Goal: Task Accomplishment & Management: Use online tool/utility

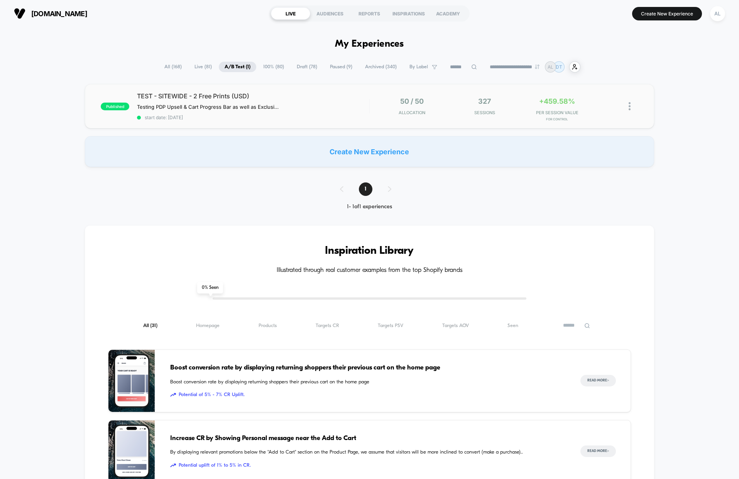
click at [354, 110] on div "TEST - SITEWIDE - 2 Free Prints (USD) Testing PDP Upsell & Cart Progress Bar as…" at bounding box center [253, 106] width 232 height 28
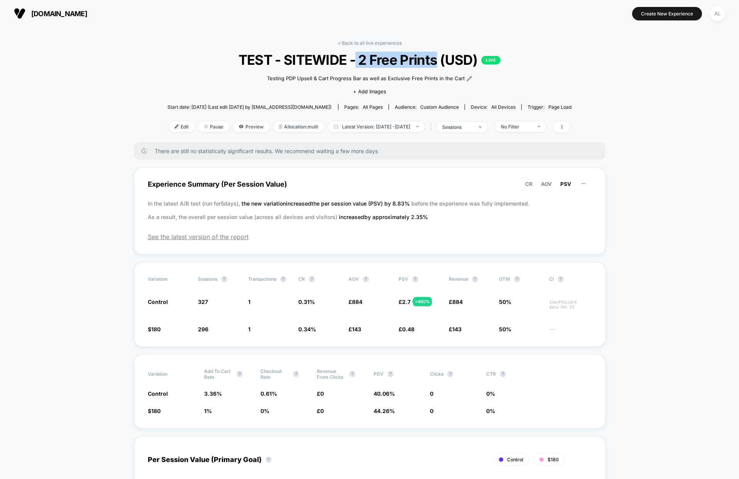
drag, startPoint x: 355, startPoint y: 58, endPoint x: 435, endPoint y: 60, distance: 80.3
click at [435, 60] on span "TEST - SITEWIDE - 2 Free Prints (USD) LIVE" at bounding box center [370, 60] width 364 height 16
drag, startPoint x: 379, startPoint y: 59, endPoint x: 360, endPoint y: 61, distance: 19.1
click at [361, 61] on span "TEST - SITEWIDE - 2 Free Prints (USD) LIVE" at bounding box center [370, 60] width 364 height 16
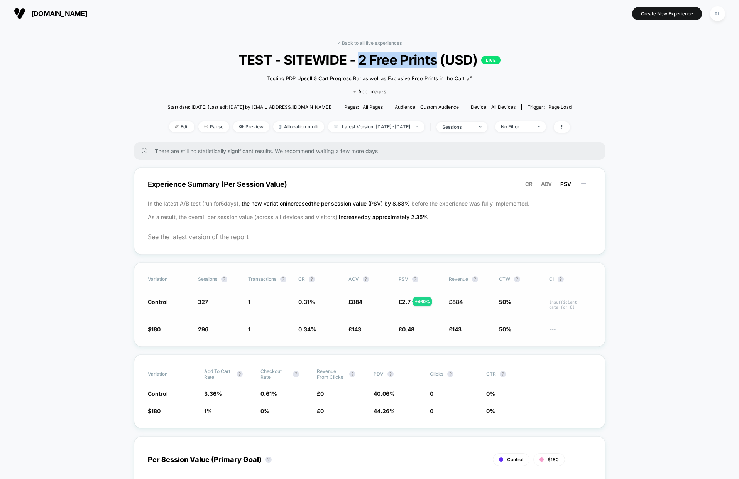
drag, startPoint x: 196, startPoint y: 298, endPoint x: 209, endPoint y: 307, distance: 16.0
click at [209, 307] on div "Control 327 + 10.5 % 1 - 9.5 % 0.31 % - 9.5 % £ 884 + 518 % £ 2.7 + 460 % £ 884…" at bounding box center [370, 304] width 444 height 12
click at [201, 296] on div "Variation Sessions ? Transactions ? CR ? AOV ? PSV ? Revenue ? OTW ? CI ? Contr…" at bounding box center [370, 304] width 472 height 85
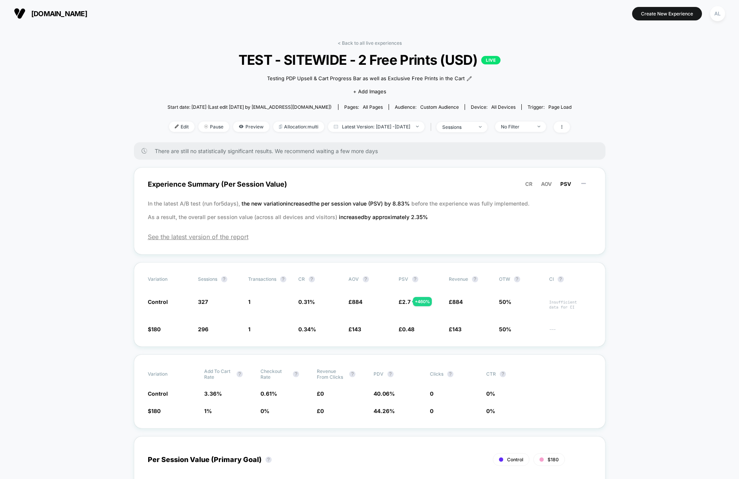
click at [346, 46] on div "< Back to all live experiences TEST - SITEWIDE - 2 Free Prints (USD) LIVE Testi…" at bounding box center [370, 91] width 405 height 102
click at [350, 42] on link "< Back to all live experiences" at bounding box center [370, 43] width 64 height 6
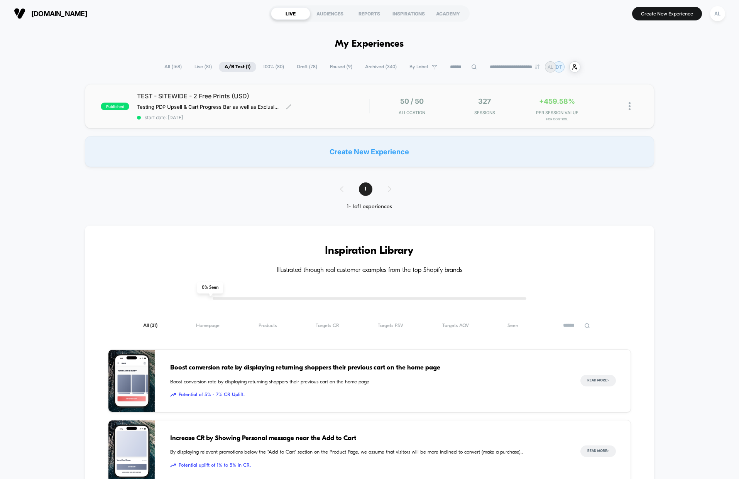
click at [362, 110] on div "TEST - SITEWIDE - 2 Free Prints (USD) Testing PDP Upsell & Cart Progress Bar as…" at bounding box center [253, 106] width 232 height 28
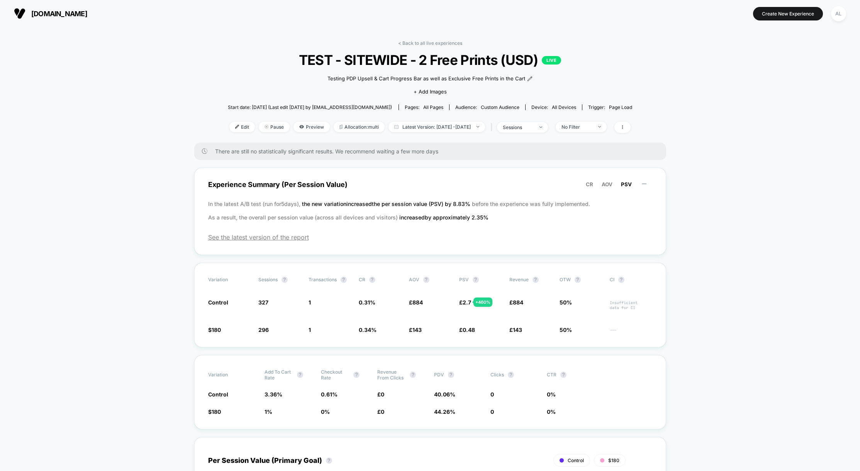
click at [439, 49] on div "< Back to all live experiences TEST - SITEWIDE - 2 Free Prints (USD) LIVE Testi…" at bounding box center [430, 91] width 405 height 102
click at [437, 42] on link "< Back to all live experiences" at bounding box center [430, 43] width 64 height 6
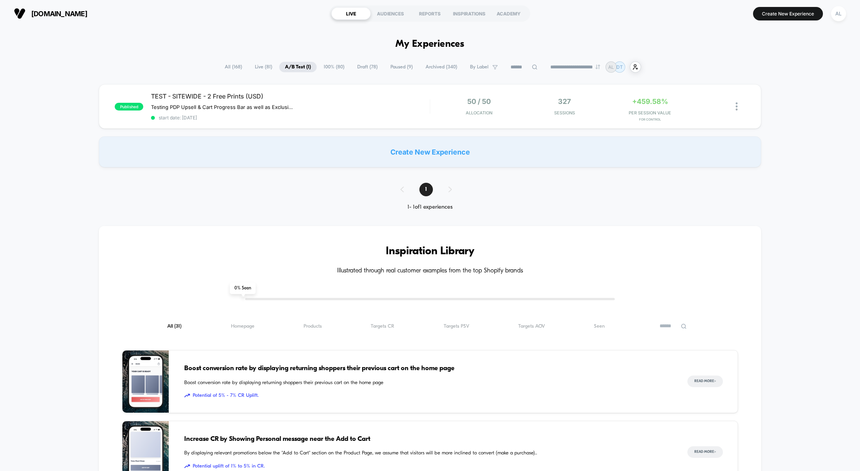
click at [518, 66] on input at bounding box center [524, 67] width 39 height 9
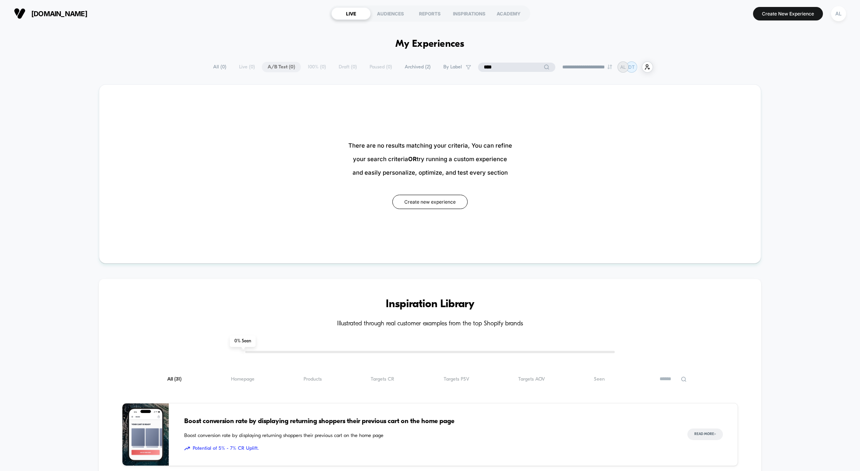
type input "****"
click at [227, 66] on span "All ( 0 )" at bounding box center [239, 67] width 25 height 10
click at [497, 66] on input "****" at bounding box center [516, 67] width 39 height 9
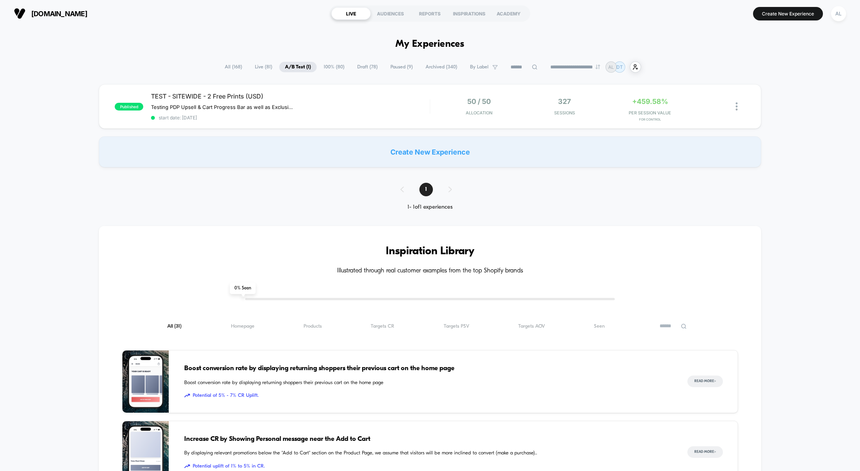
click at [219, 66] on span "All ( 168 )" at bounding box center [233, 67] width 29 height 10
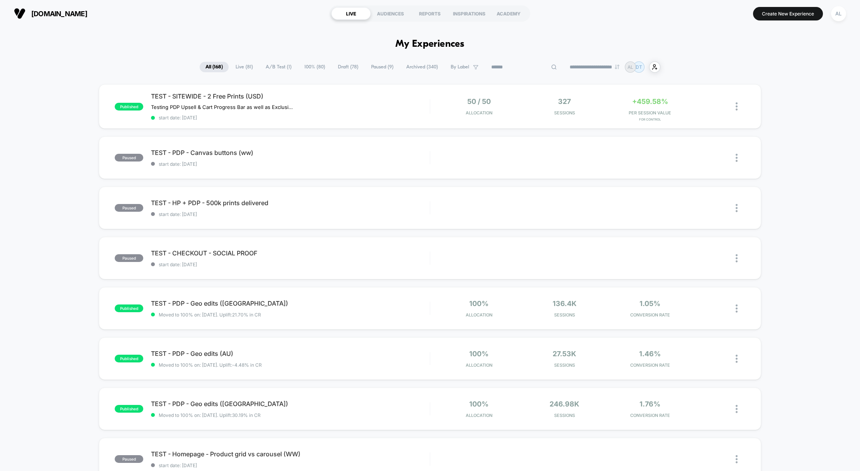
click at [518, 65] on input at bounding box center [523, 67] width 77 height 9
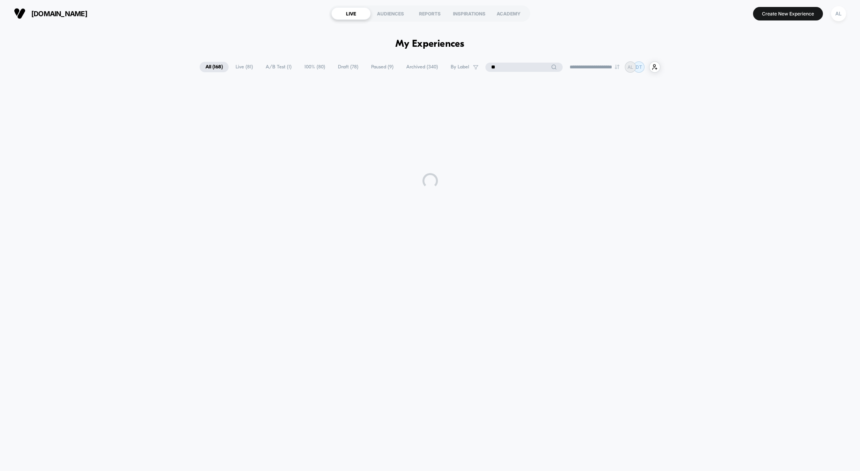
type input "*"
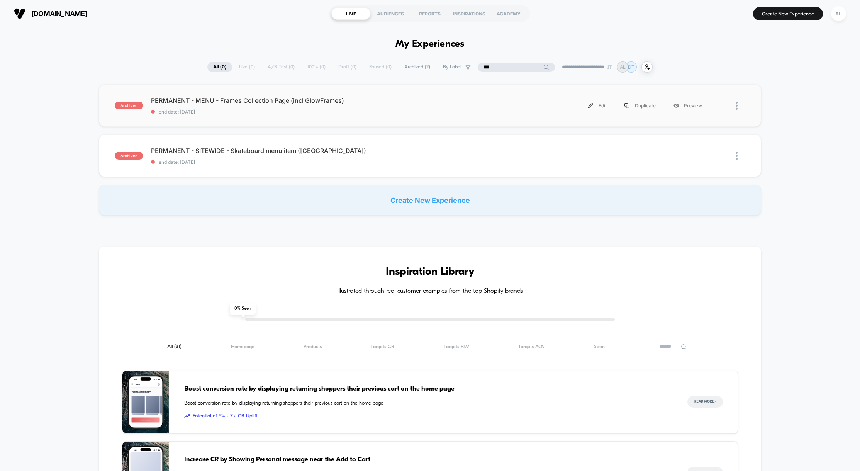
type input "****"
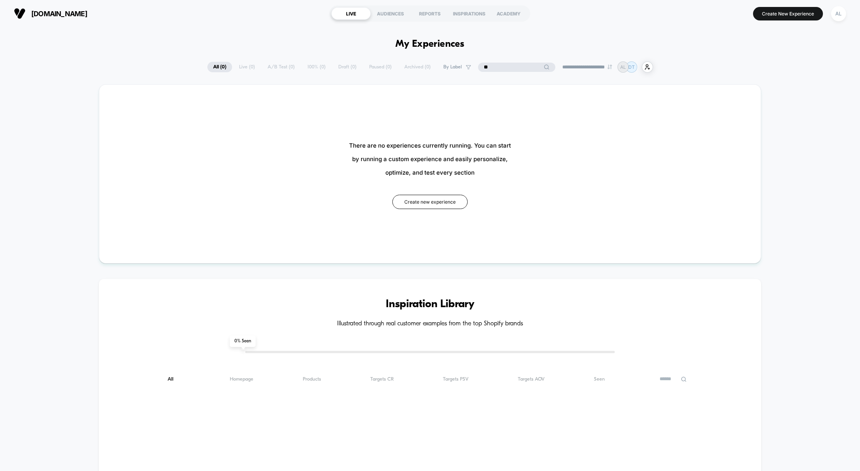
type input "***"
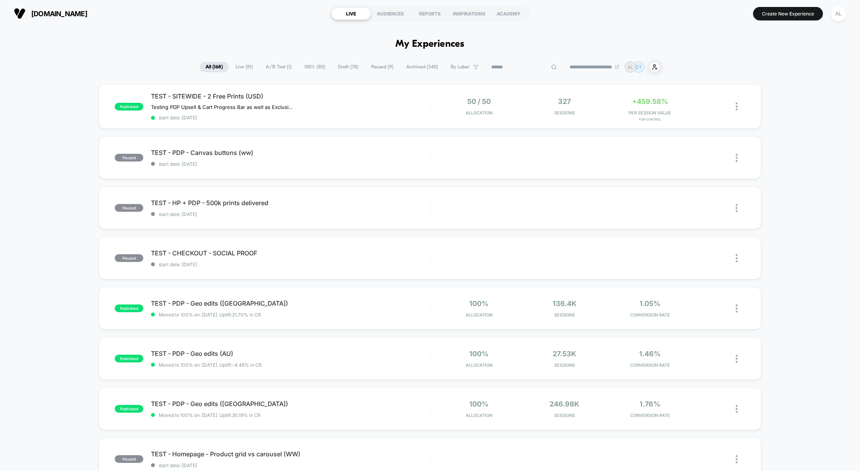
click at [519, 66] on input at bounding box center [523, 67] width 77 height 9
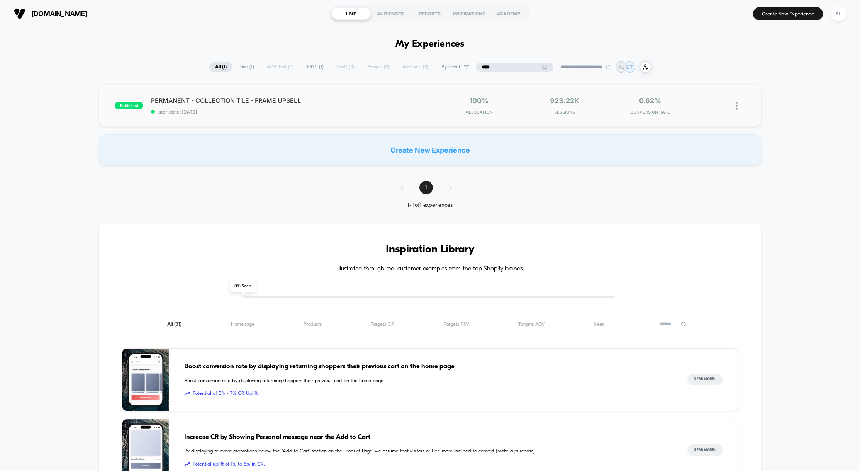
type input "****"
click at [394, 97] on span "PERMANENT - COLLECTION TILE - FRAME UPSELL Click to edit experience details" at bounding box center [290, 101] width 279 height 8
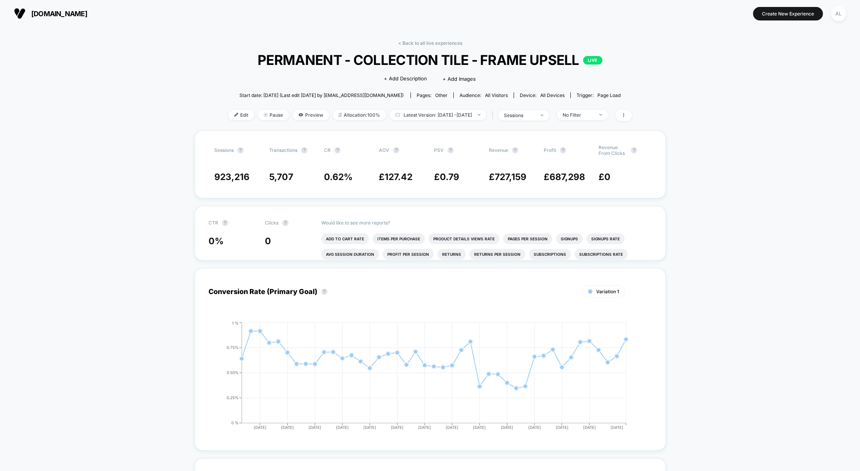
click at [397, 59] on span "PERMANENT - COLLECTION TILE - FRAME UPSELL LIVE" at bounding box center [430, 60] width 363 height 16
click at [233, 113] on span "Edit" at bounding box center [241, 115] width 25 height 10
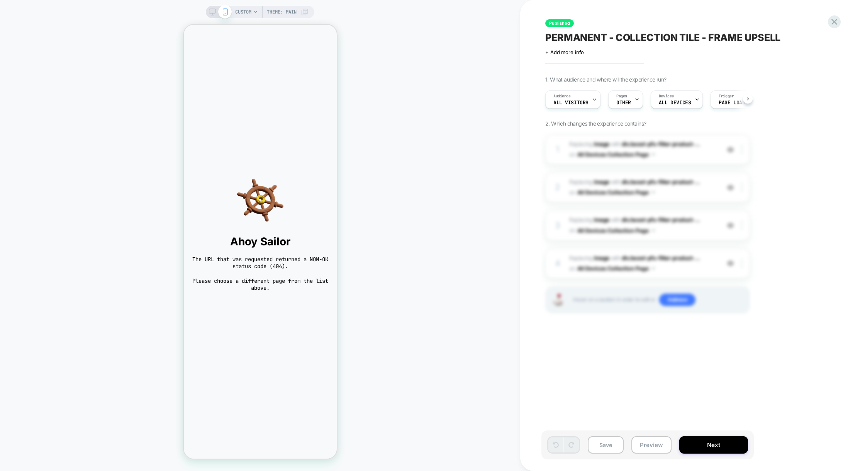
scroll to position [0, 0]
click at [249, 14] on span "CUSTOM" at bounding box center [243, 12] width 16 height 12
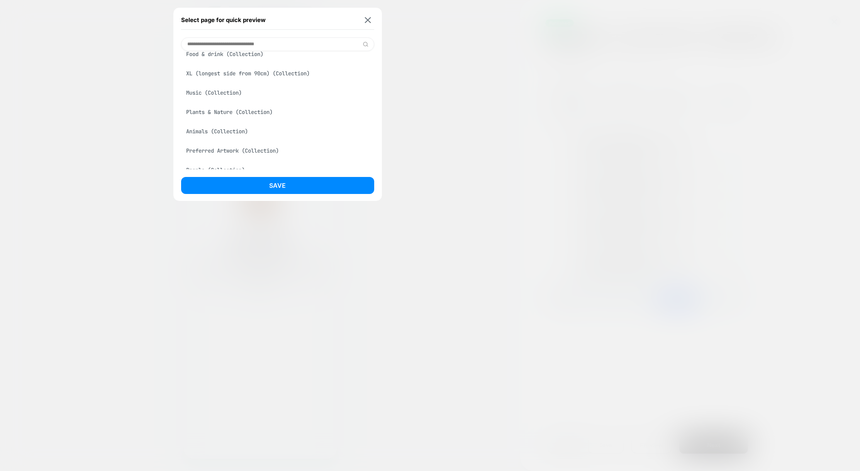
scroll to position [0, 0]
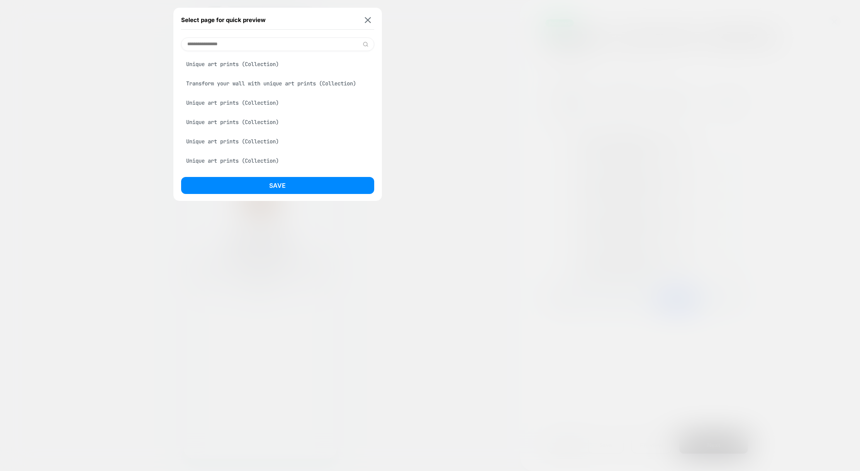
type input "**********"
click at [244, 66] on div "Unique art prints (Collection)" at bounding box center [277, 64] width 193 height 15
click at [281, 178] on button "Save" at bounding box center [277, 185] width 193 height 17
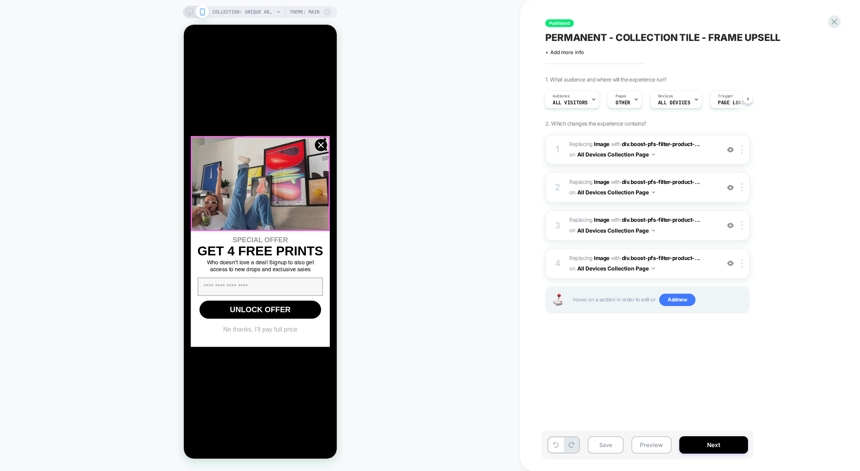
scroll to position [1401, 0]
click at [322, 144] on circle "Close dialog" at bounding box center [321, 145] width 12 height 12
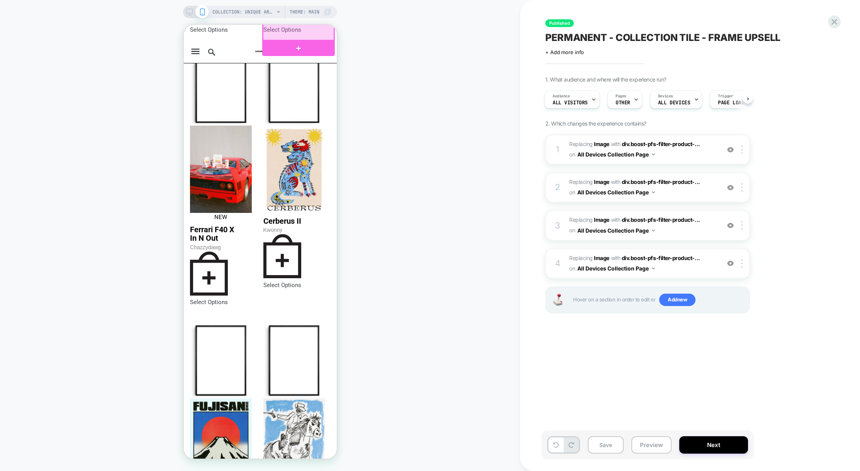
scroll to position [2959, 0]
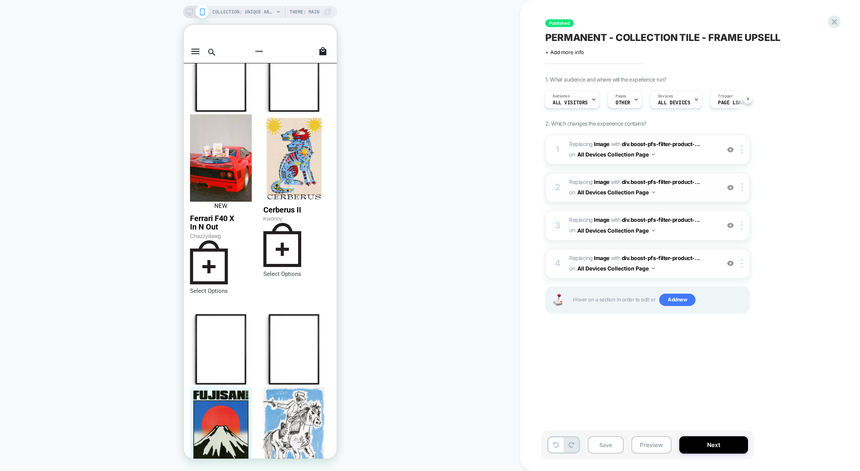
click at [688, 194] on span "#_loomi_addon_1752256295730 Replacing Image WITH div.boost-pfs-filter-product-.…" at bounding box center [642, 187] width 147 height 21
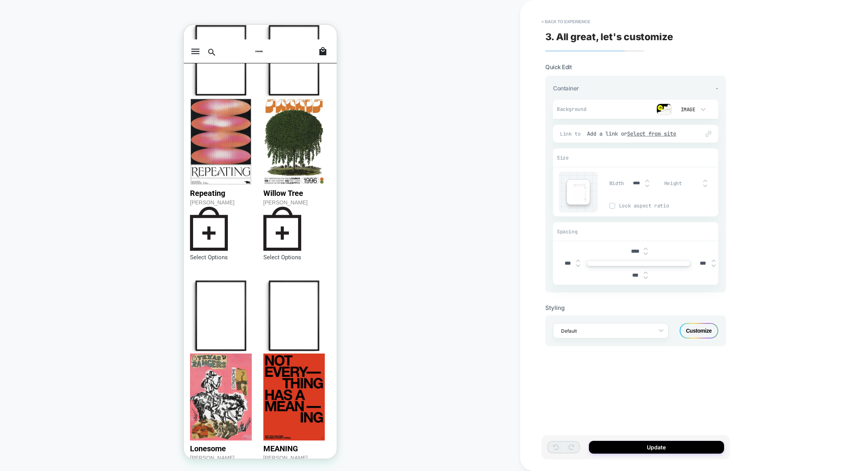
scroll to position [2369, 0]
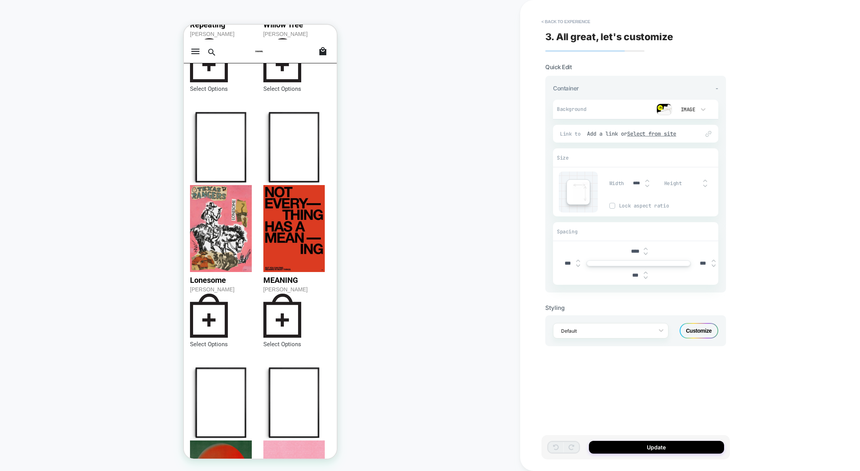
click at [667, 112] on img at bounding box center [663, 109] width 15 height 12
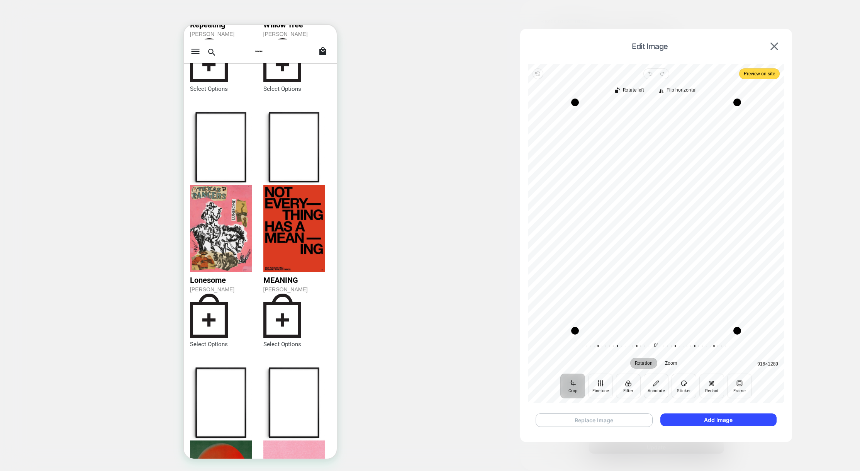
click at [615, 422] on button "Replace Image" at bounding box center [593, 420] width 117 height 14
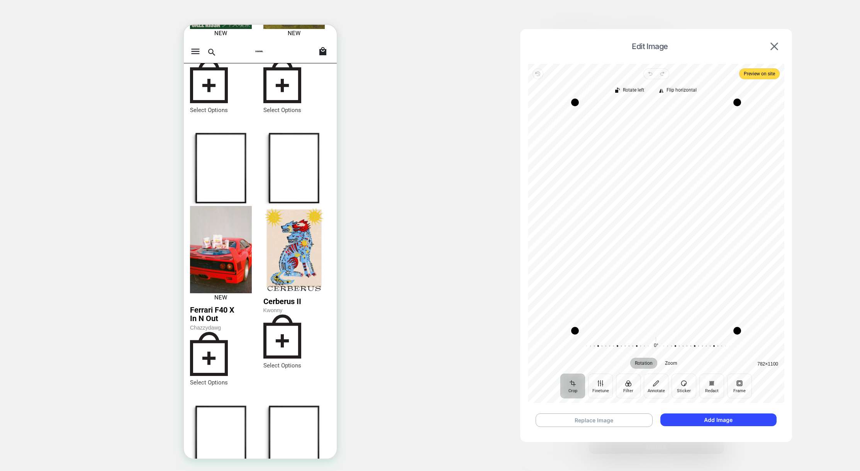
scroll to position [2808, 0]
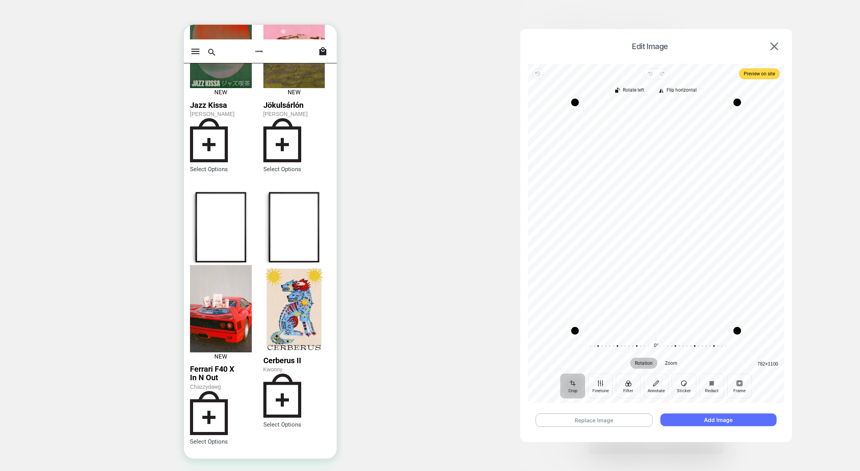
click at [739, 421] on button "Add Image" at bounding box center [718, 419] width 116 height 13
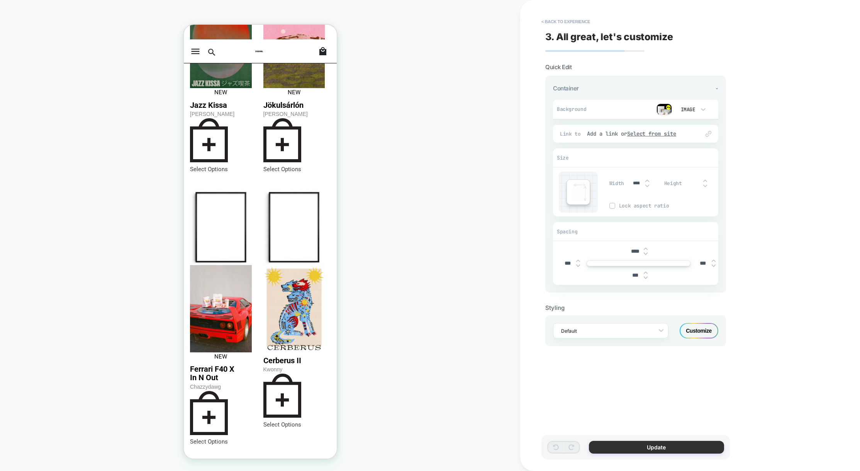
click at [659, 448] on button "Update" at bounding box center [656, 446] width 135 height 13
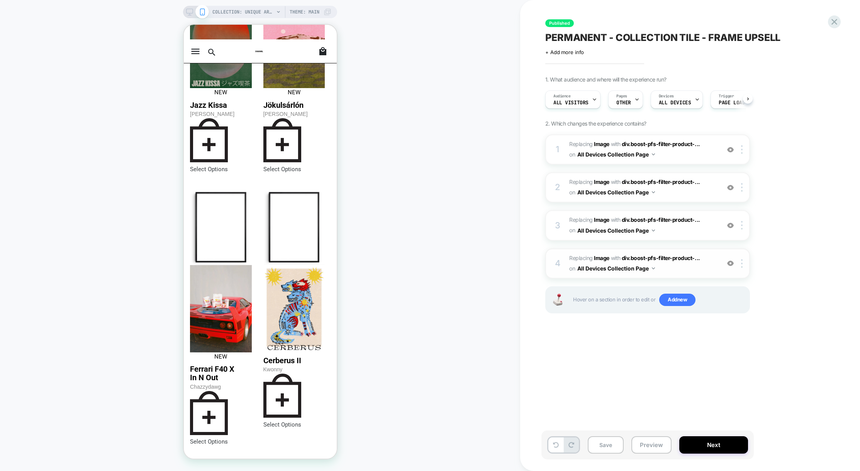
scroll to position [0, 0]
click at [693, 266] on span "#_loomi_addon_1752594889280 Replacing Image WITH div.boost-pfs-filter-product-.…" at bounding box center [642, 263] width 147 height 21
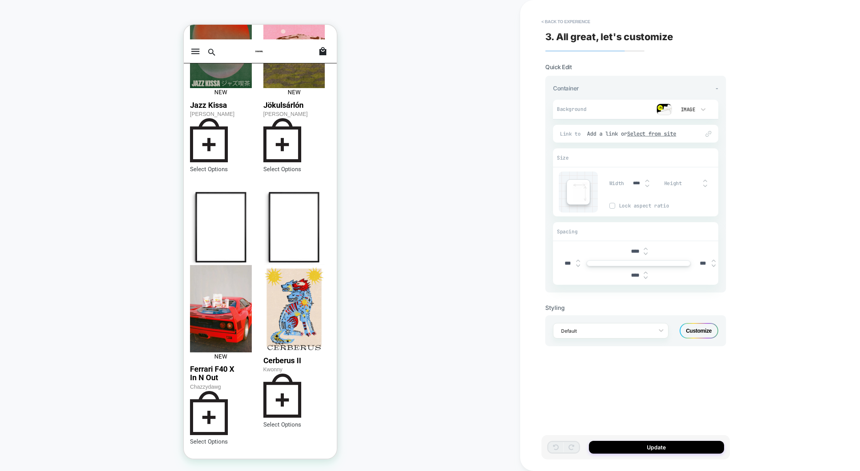
click at [666, 105] on img at bounding box center [663, 109] width 15 height 12
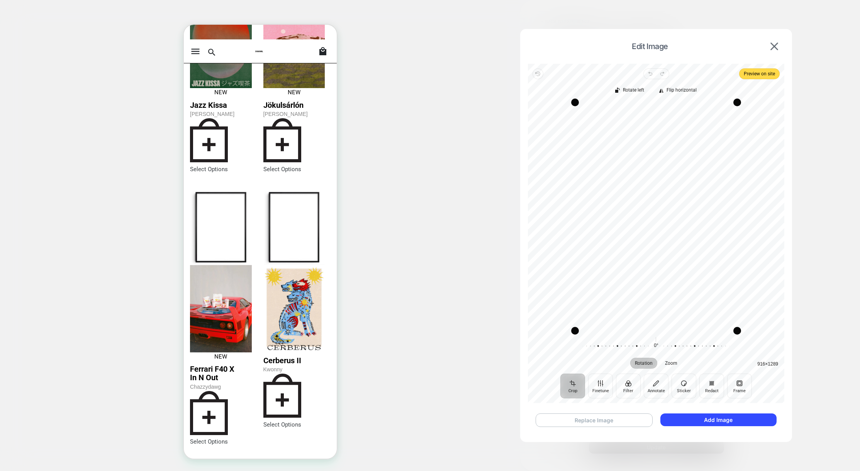
click at [618, 421] on button "Replace Image" at bounding box center [593, 420] width 117 height 14
click at [702, 419] on button "Add Image" at bounding box center [718, 419] width 116 height 13
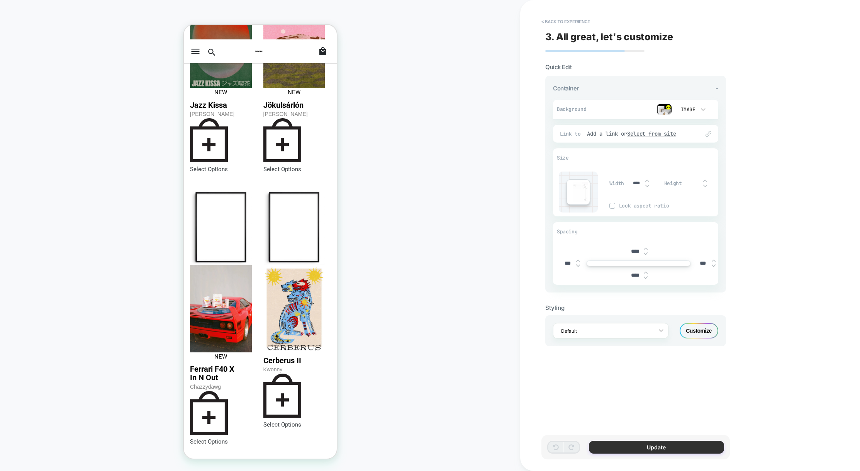
click at [644, 444] on button "Update" at bounding box center [656, 446] width 135 height 13
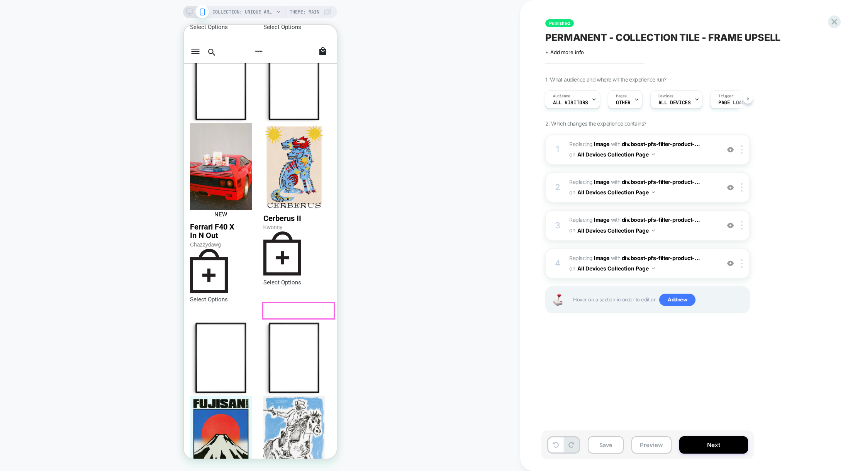
scroll to position [2868, 0]
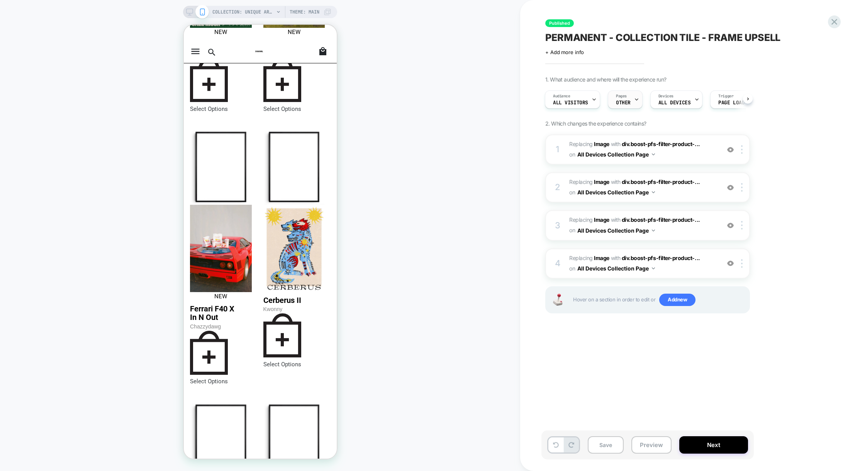
click at [628, 95] on div "Pages OTHER" at bounding box center [623, 99] width 30 height 17
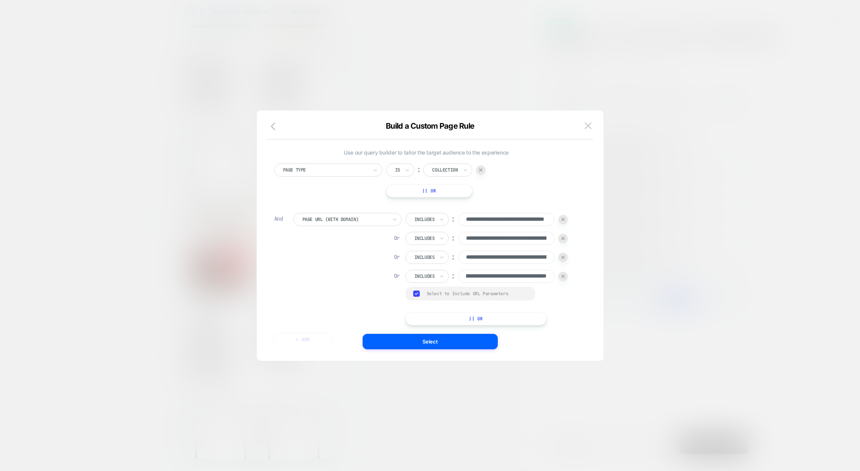
scroll to position [0, 0]
click at [739, 312] on div at bounding box center [430, 235] width 860 height 471
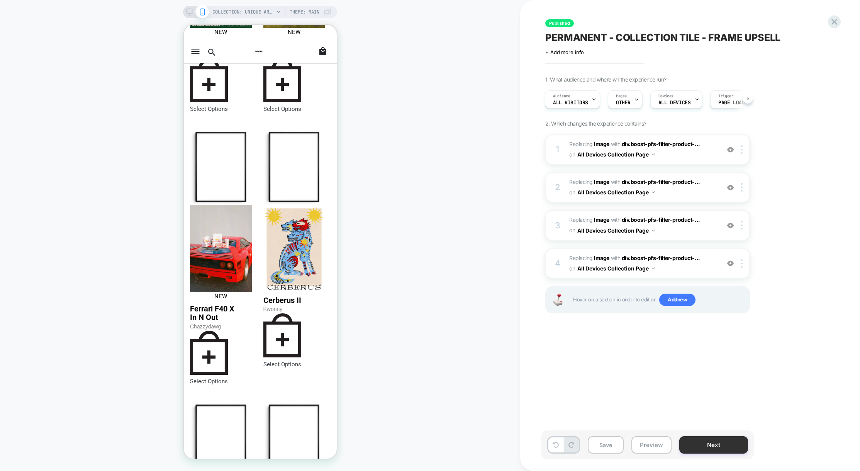
click at [714, 448] on button "Next" at bounding box center [713, 444] width 69 height 17
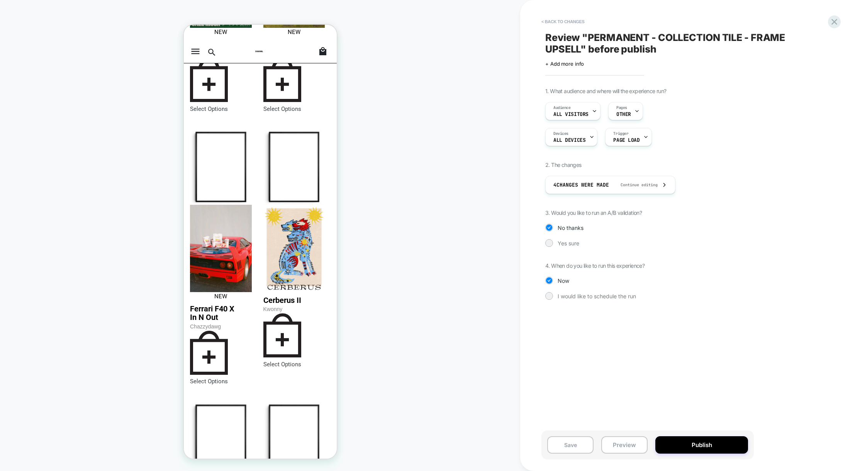
click at [622, 50] on span "Review " PERMANENT - COLLECTION TILE - FRAME UPSELL " before publish" at bounding box center [686, 43] width 282 height 23
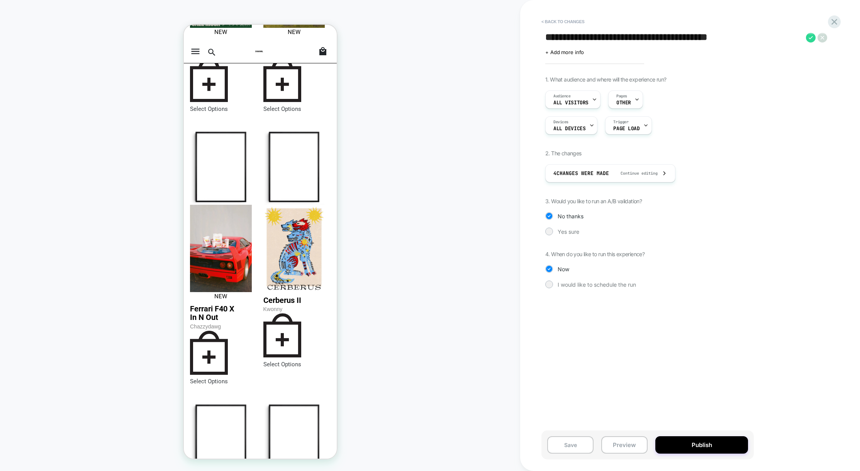
click at [644, 35] on textarea "**********" at bounding box center [673, 38] width 257 height 12
drag, startPoint x: 745, startPoint y: 36, endPoint x: 749, endPoint y: 36, distance: 3.9
click at [739, 36] on textarea "**********" at bounding box center [673, 38] width 257 height 12
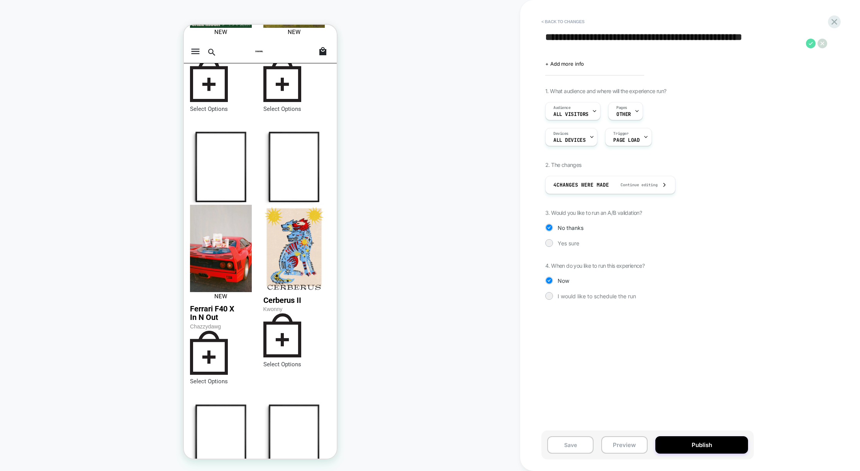
type textarea "**********"
click at [739, 44] on icon at bounding box center [810, 43] width 4 height 3
click at [739, 95] on button "Yes" at bounding box center [828, 95] width 38 height 12
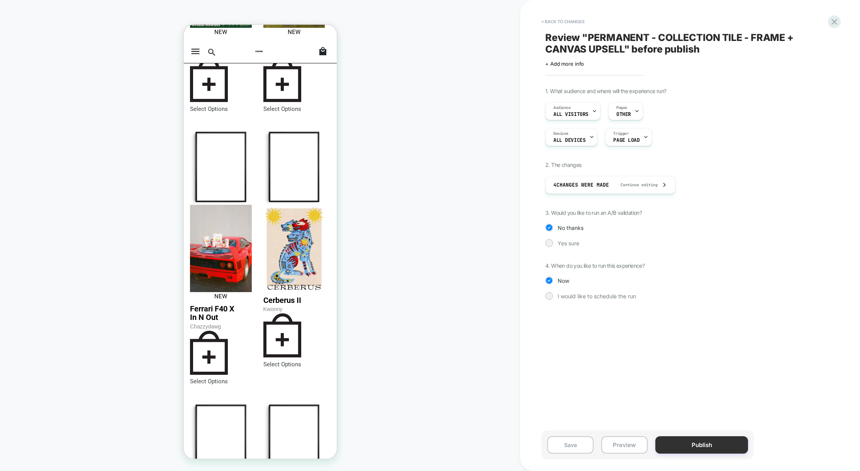
click at [688, 450] on button "Publish" at bounding box center [701, 444] width 93 height 17
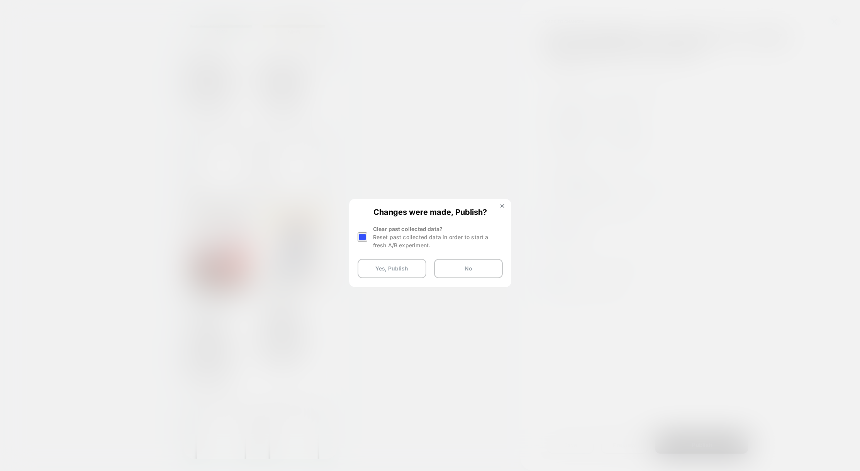
click at [361, 235] on div at bounding box center [362, 237] width 10 height 10
click at [362, 236] on div at bounding box center [362, 237] width 10 height 10
click at [381, 268] on button "Yes, Publish" at bounding box center [391, 268] width 69 height 19
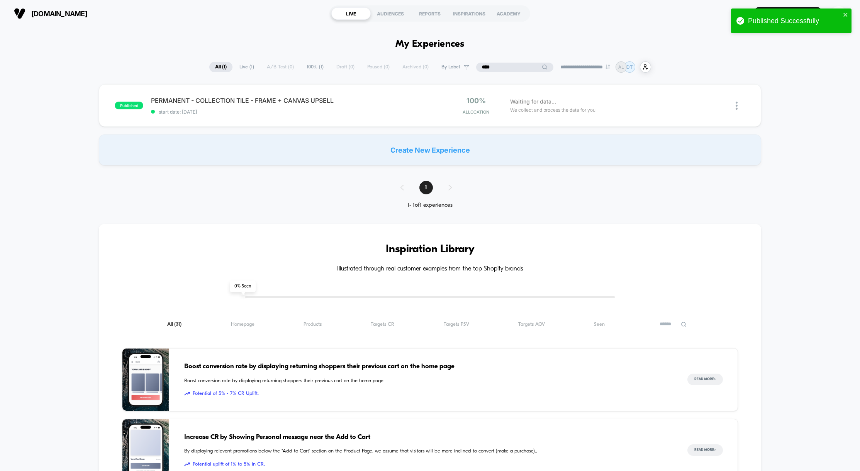
click at [505, 65] on input "****" at bounding box center [514, 67] width 77 height 9
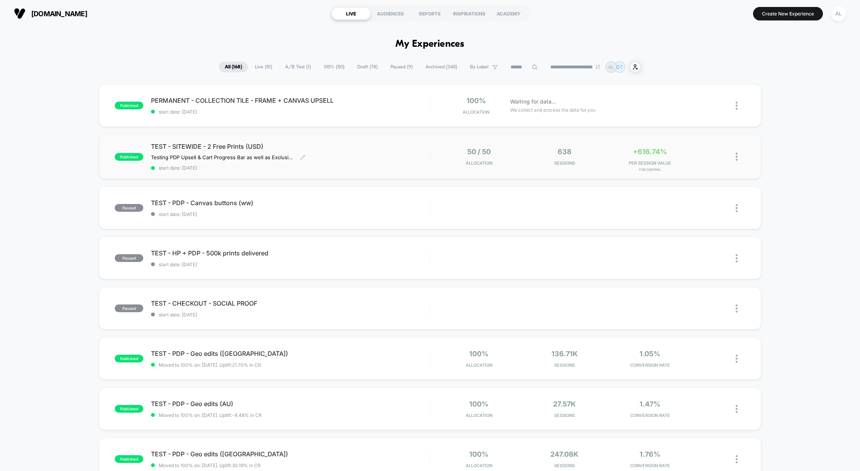
click at [330, 170] on span "start date: [DATE]" at bounding box center [290, 168] width 279 height 6
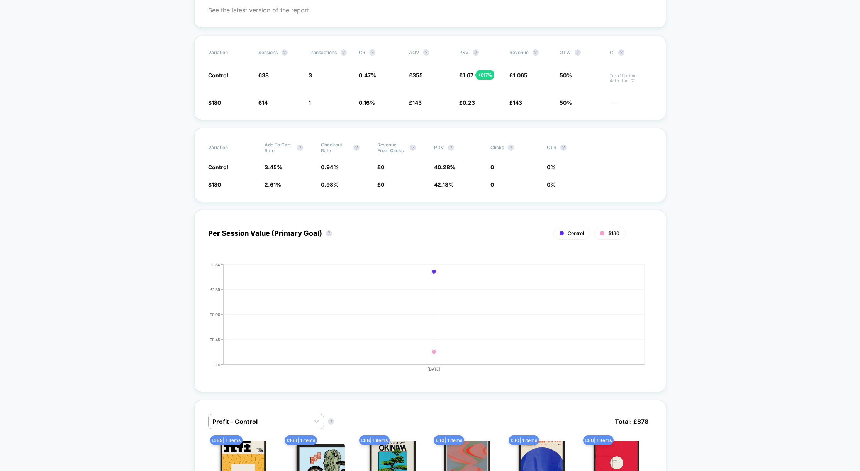
scroll to position [130, 0]
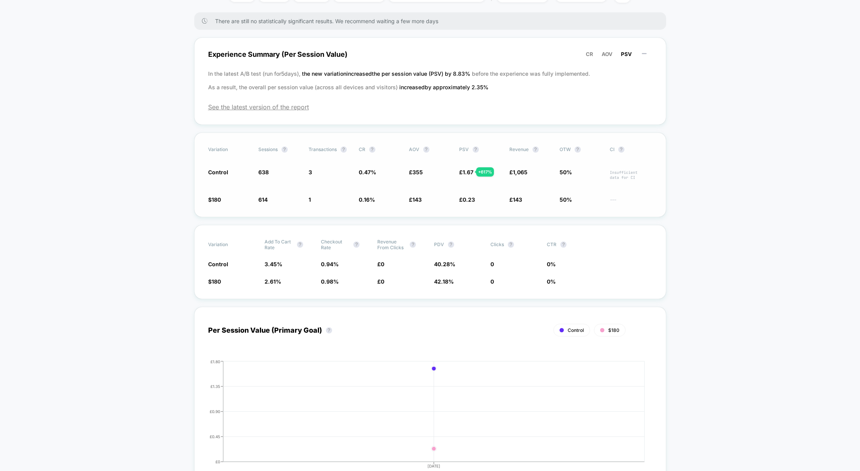
click at [364, 199] on span "0.16 %" at bounding box center [367, 199] width 16 height 7
click at [415, 199] on span "143" at bounding box center [416, 199] width 9 height 7
